Goal: Transaction & Acquisition: Purchase product/service

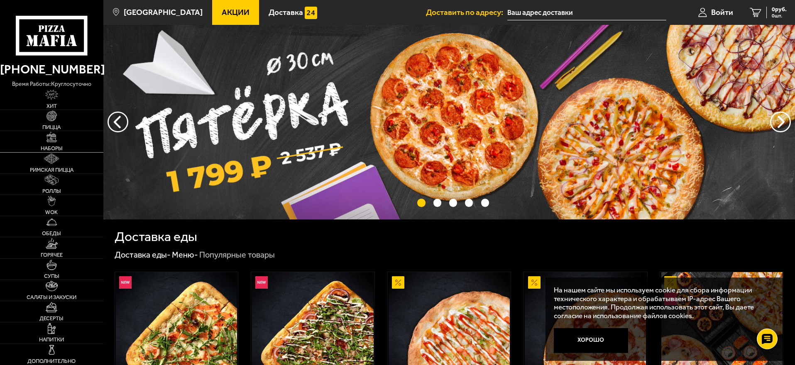
click at [50, 144] on link "Наборы" at bounding box center [51, 141] width 103 height 21
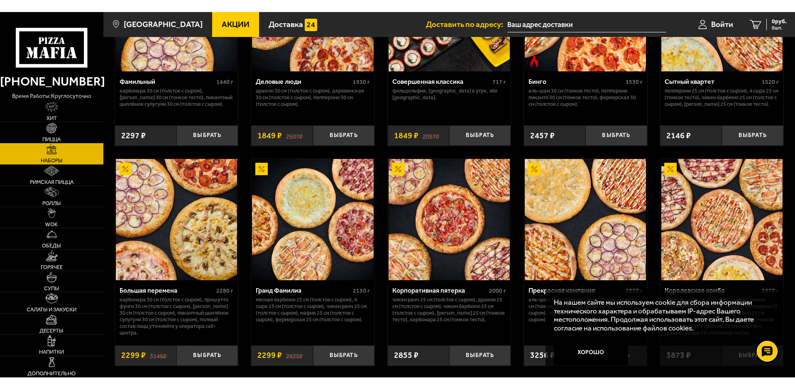
scroll to position [872, 0]
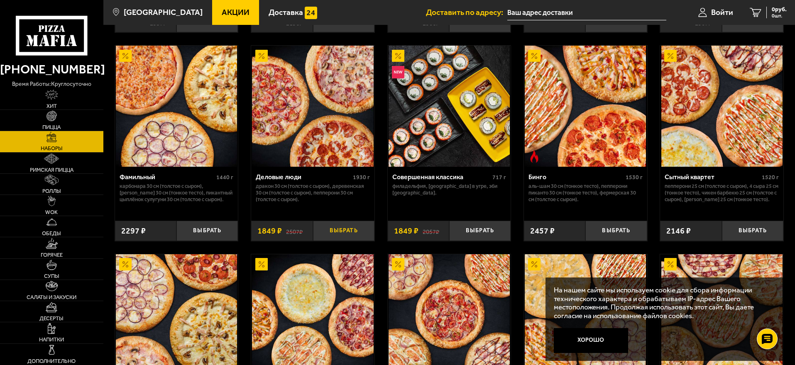
click at [344, 231] on button "Выбрать" at bounding box center [343, 231] width 61 height 20
click at [533, 14] on input "text" at bounding box center [576, 12] width 159 height 15
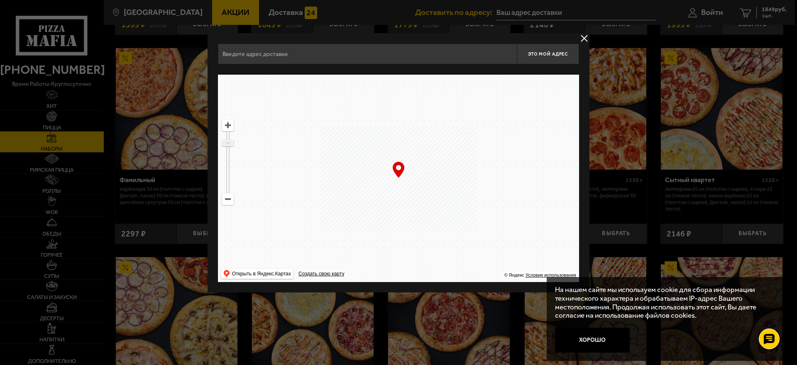
drag, startPoint x: 226, startPoint y: 138, endPoint x: 226, endPoint y: 143, distance: 4.6
click at [226, 143] on ymaps at bounding box center [228, 142] width 11 height 5
drag, startPoint x: 442, startPoint y: 130, endPoint x: 344, endPoint y: 252, distance: 156.5
click at [344, 252] on ymaps at bounding box center [398, 179] width 361 height 208
drag, startPoint x: 475, startPoint y: 146, endPoint x: 355, endPoint y: 231, distance: 147.1
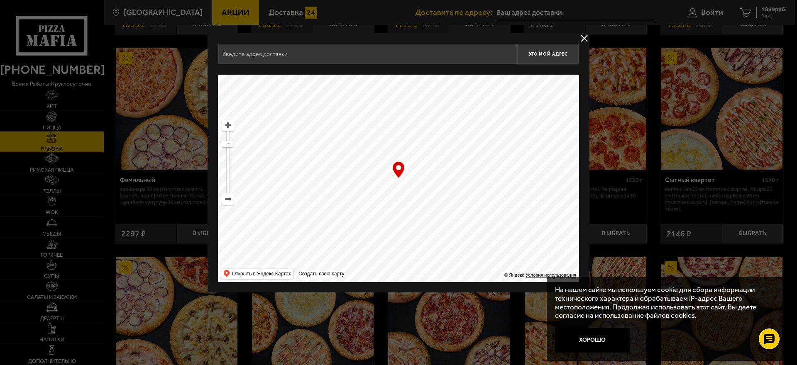
click at [355, 231] on ymaps at bounding box center [398, 179] width 361 height 208
drag, startPoint x: 482, startPoint y: 139, endPoint x: 404, endPoint y: 210, distance: 105.5
click at [404, 210] on ymaps at bounding box center [398, 179] width 361 height 208
drag, startPoint x: 295, startPoint y: 53, endPoint x: 221, endPoint y: 54, distance: 73.9
click at [221, 54] on input "[STREET_ADDRESS]" at bounding box center [367, 54] width 299 height 21
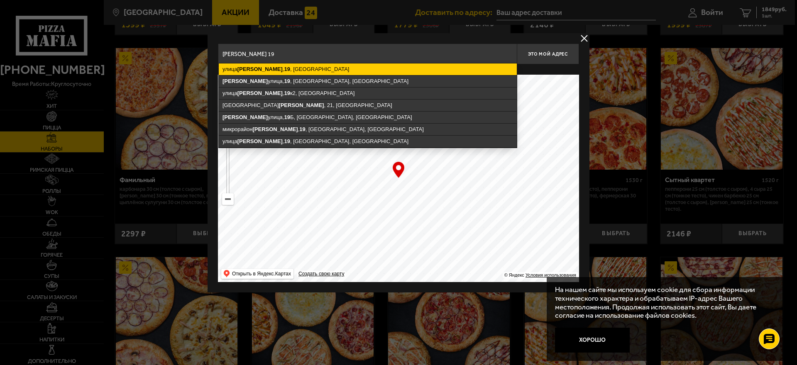
click at [295, 71] on ymaps "[STREET_ADDRESS][PERSON_NAME]" at bounding box center [368, 70] width 298 height 12
type input "[STREET_ADDRESS][PERSON_NAME]"
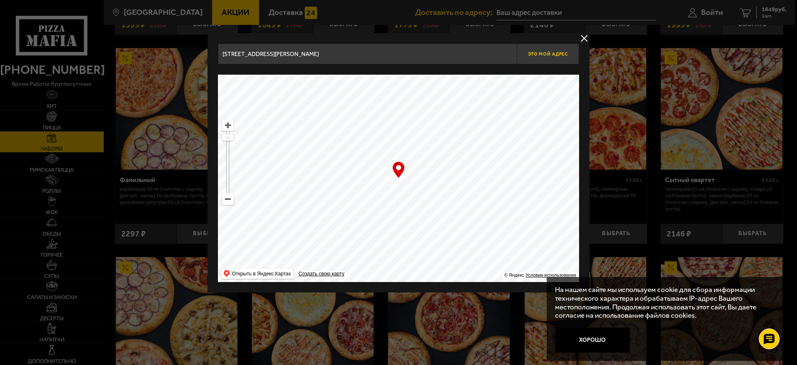
click at [545, 56] on span "Это мой адрес" at bounding box center [548, 53] width 40 height 5
type input "[STREET_ADDRESS][PERSON_NAME]"
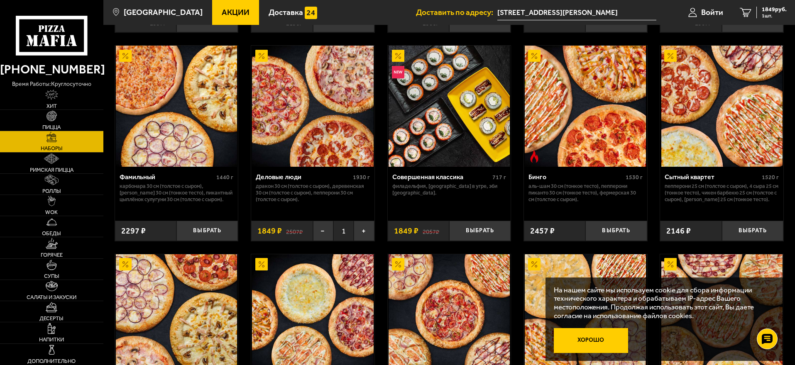
click at [598, 338] on button "Хорошо" at bounding box center [591, 340] width 75 height 25
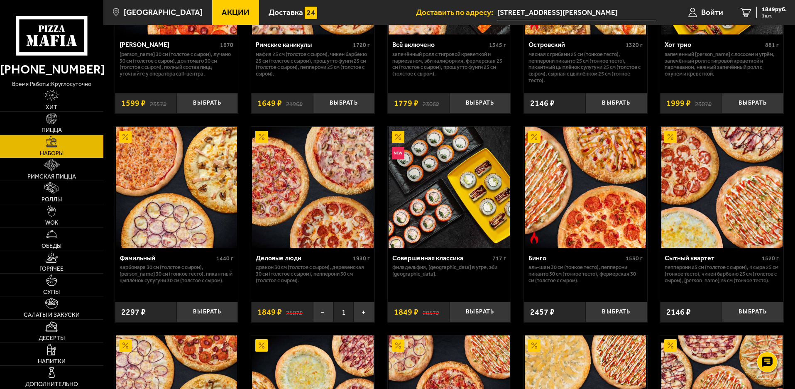
scroll to position [789, 0]
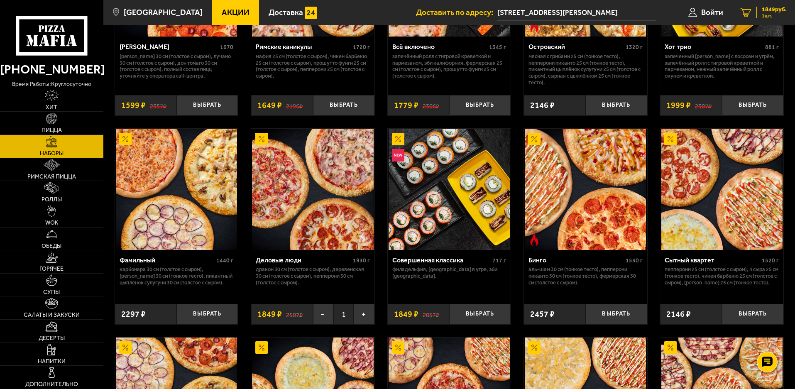
click at [770, 13] on span "1 шт." at bounding box center [774, 15] width 25 height 5
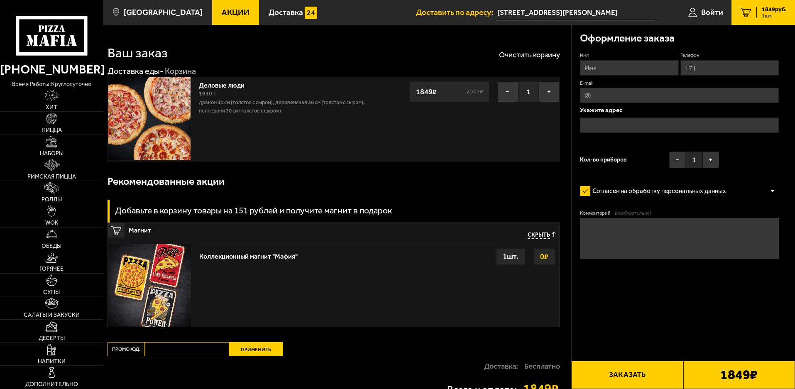
type input "[STREET_ADDRESS][PERSON_NAME]"
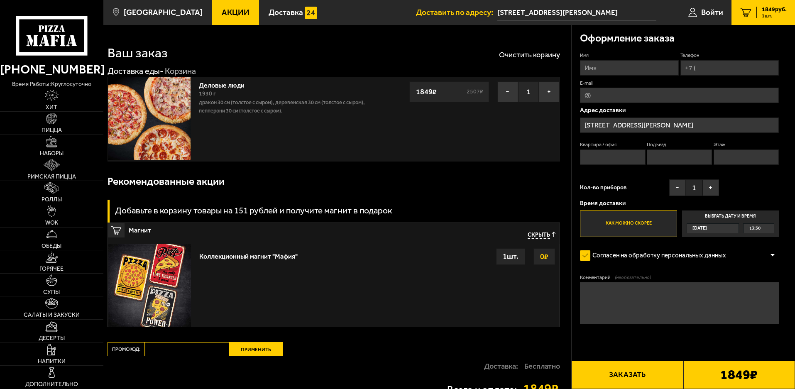
drag, startPoint x: 604, startPoint y: 66, endPoint x: 597, endPoint y: 81, distance: 16.3
click at [604, 66] on input "Имя" at bounding box center [629, 67] width 98 height 15
click at [602, 68] on input "Имя" at bounding box center [629, 67] width 98 height 15
type input "[PERSON_NAME]"
click at [730, 74] on input "Телефон" at bounding box center [730, 67] width 98 height 15
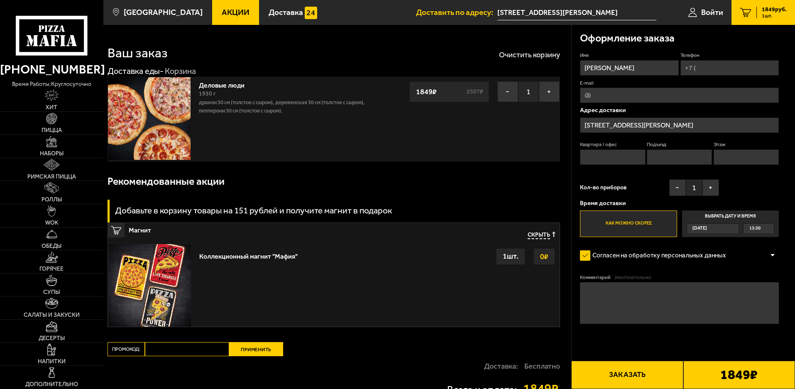
click at [730, 72] on input "Телефон" at bounding box center [730, 67] width 98 height 15
type input "[PHONE_NUMBER]"
click at [616, 93] on input "E-mail" at bounding box center [679, 95] width 199 height 15
click at [585, 109] on p "Адрес доставки" at bounding box center [679, 110] width 199 height 6
click at [600, 160] on input "Квартира / офис" at bounding box center [612, 156] width 65 height 15
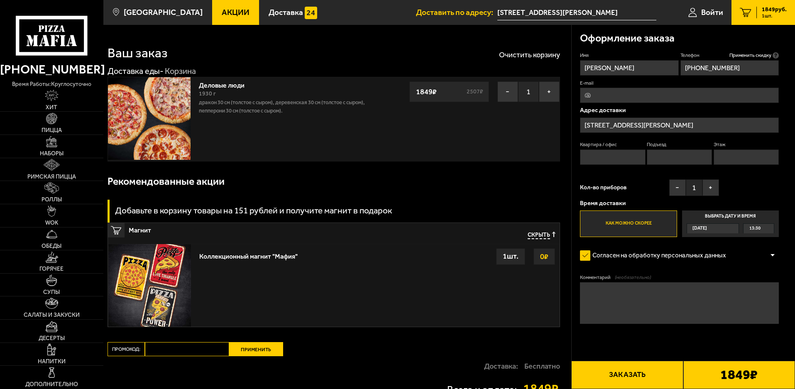
click at [618, 291] on textarea "Комментарий (необязательно)" at bounding box center [679, 303] width 199 height 42
click at [613, 294] on textarea "Комментарий (необязательно)" at bounding box center [679, 303] width 199 height 42
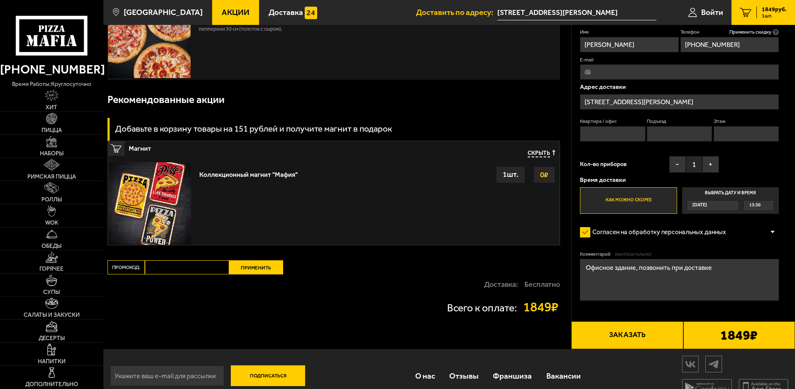
scroll to position [83, 0]
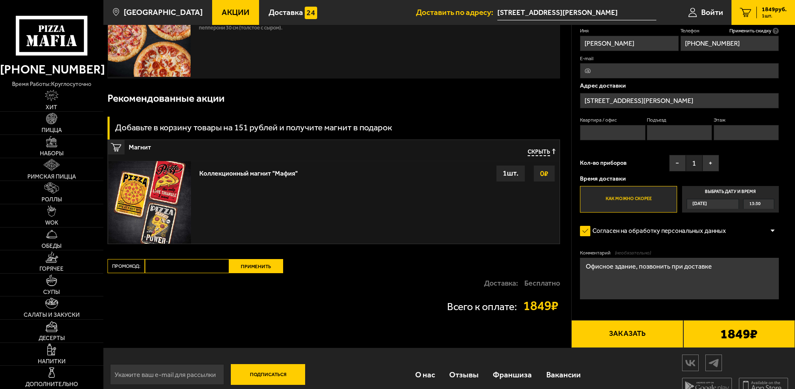
type textarea "Офисное здание, позвонить при доставке"
click at [607, 334] on button "Заказать" at bounding box center [627, 334] width 112 height 28
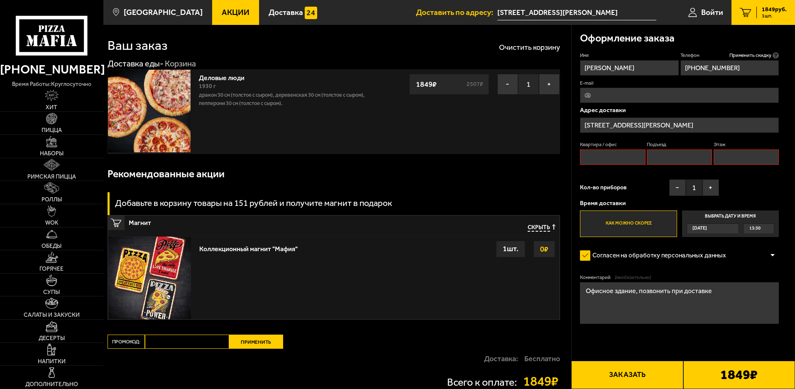
scroll to position [0, 0]
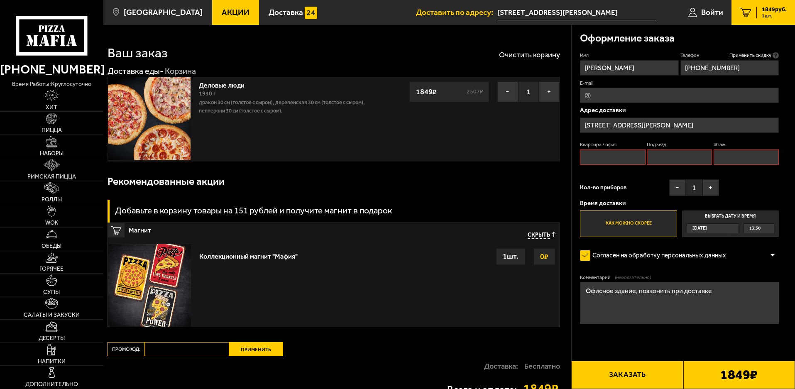
click at [610, 155] on input "Квартира / офис" at bounding box center [612, 156] width 65 height 15
click at [686, 158] on input "Подъезд" at bounding box center [679, 156] width 65 height 15
type input "1"
click at [732, 154] on input "Этаж" at bounding box center [746, 156] width 65 height 15
type input "1"
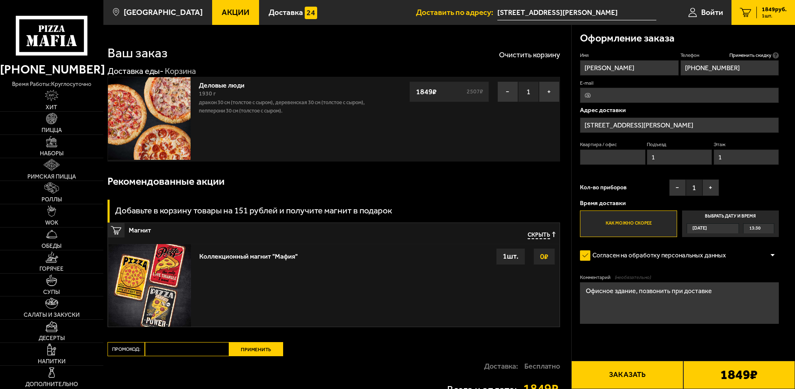
click at [598, 162] on input "Квартира / офис" at bounding box center [612, 156] width 65 height 15
type input "офис"
click at [618, 186] on span "Кол-во приборов" at bounding box center [603, 188] width 47 height 6
click at [623, 365] on button "Заказать" at bounding box center [627, 375] width 112 height 28
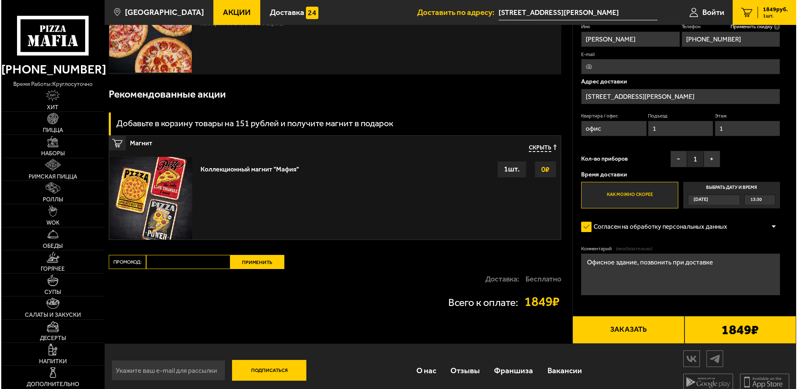
scroll to position [96, 0]
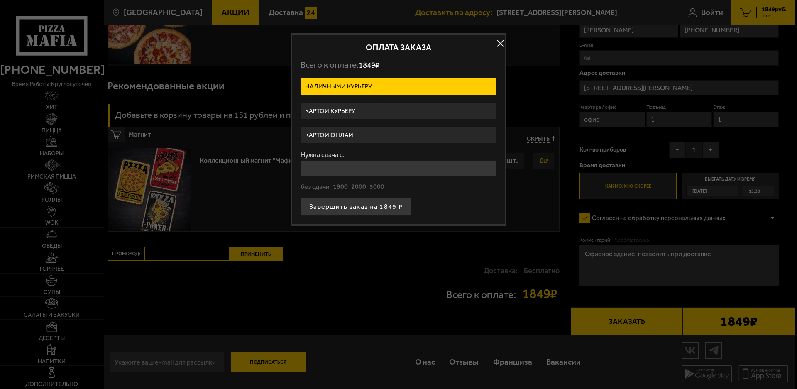
click at [347, 110] on label "Картой курьеру" at bounding box center [399, 111] width 196 height 16
click at [0, 0] on input "Картой курьеру" at bounding box center [0, 0] width 0 height 0
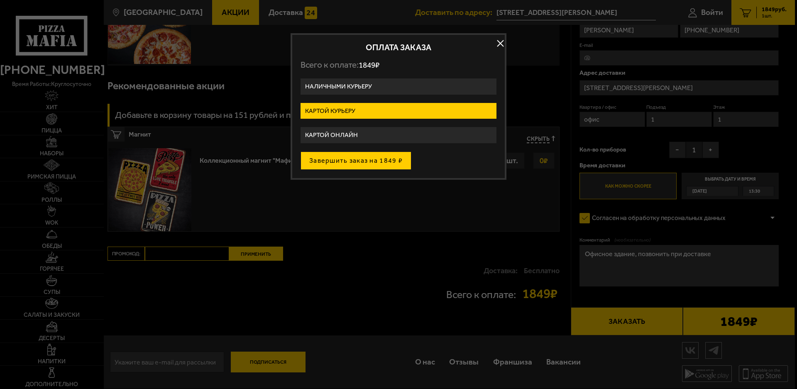
click at [343, 163] on button "Завершить заказ на 1849 ₽" at bounding box center [356, 161] width 111 height 18
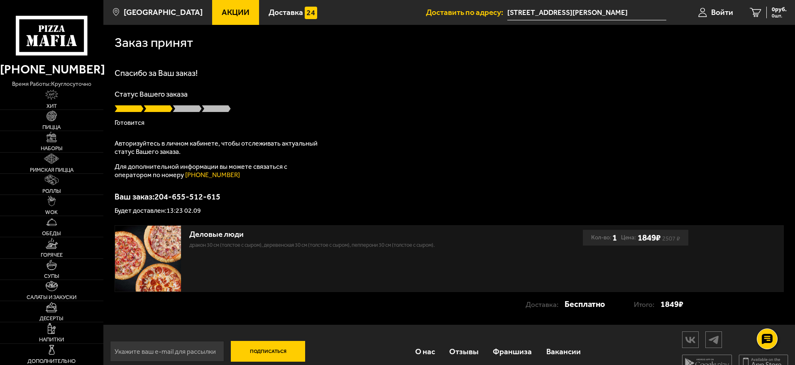
click at [382, 142] on div "Спасибо за Ваш заказ! Статус Вашего заказа [PERSON_NAME] Авторизуйтесь в личном…" at bounding box center [449, 141] width 669 height 145
